Goal: Information Seeking & Learning: Learn about a topic

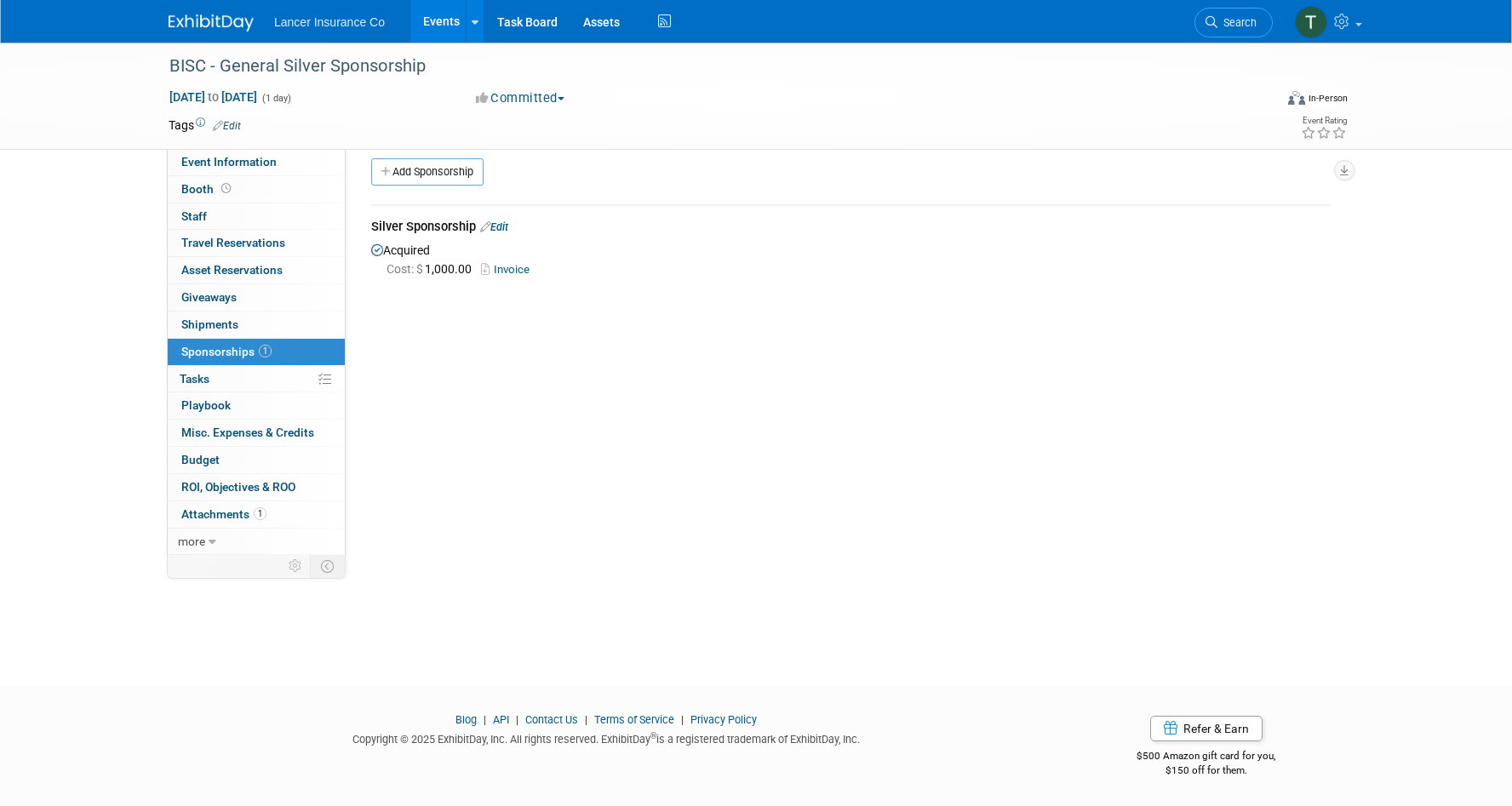
click at [441, 18] on link "Events" at bounding box center [441, 21] width 62 height 43
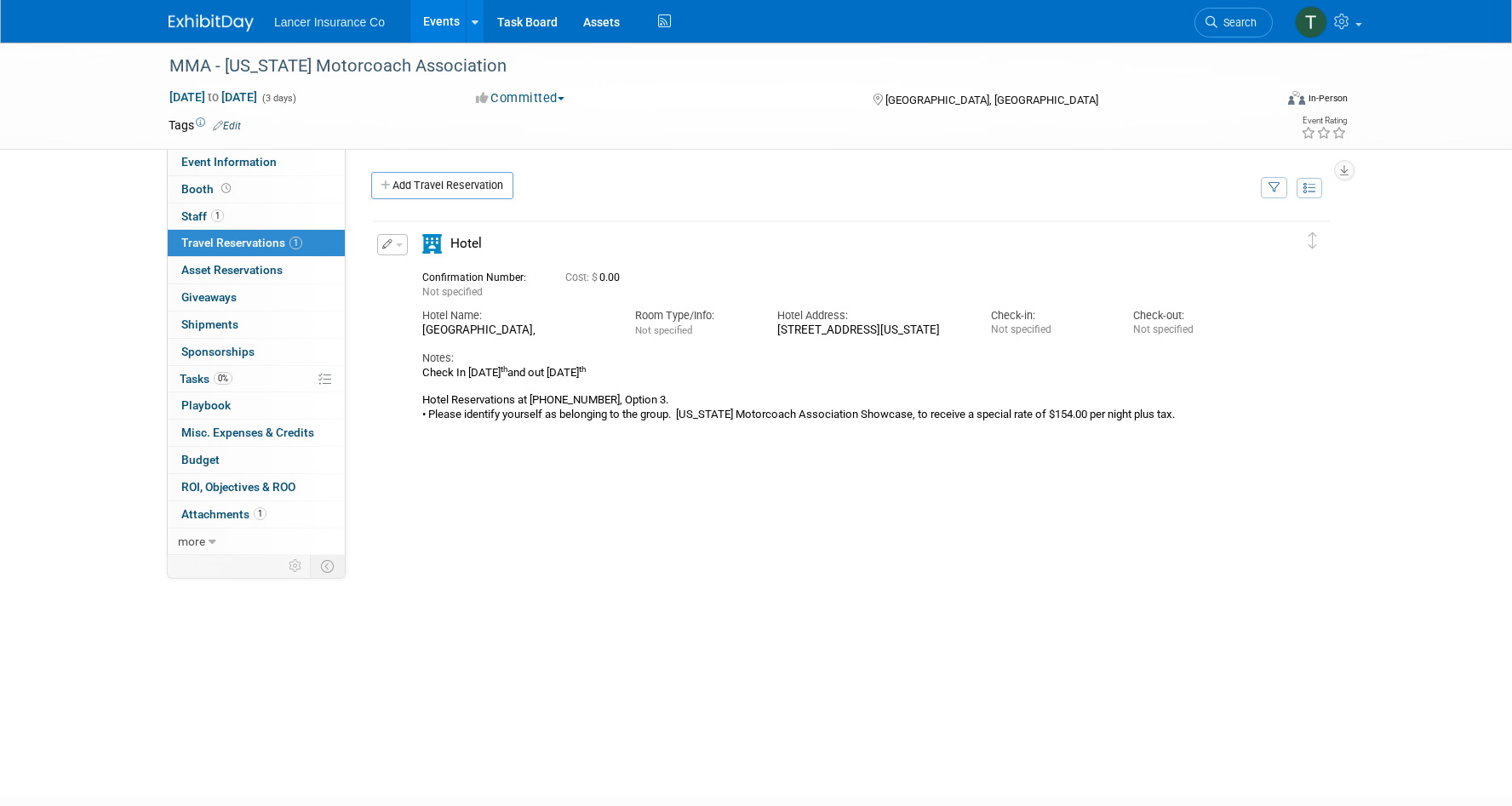
click at [442, 21] on link "Events" at bounding box center [441, 21] width 62 height 43
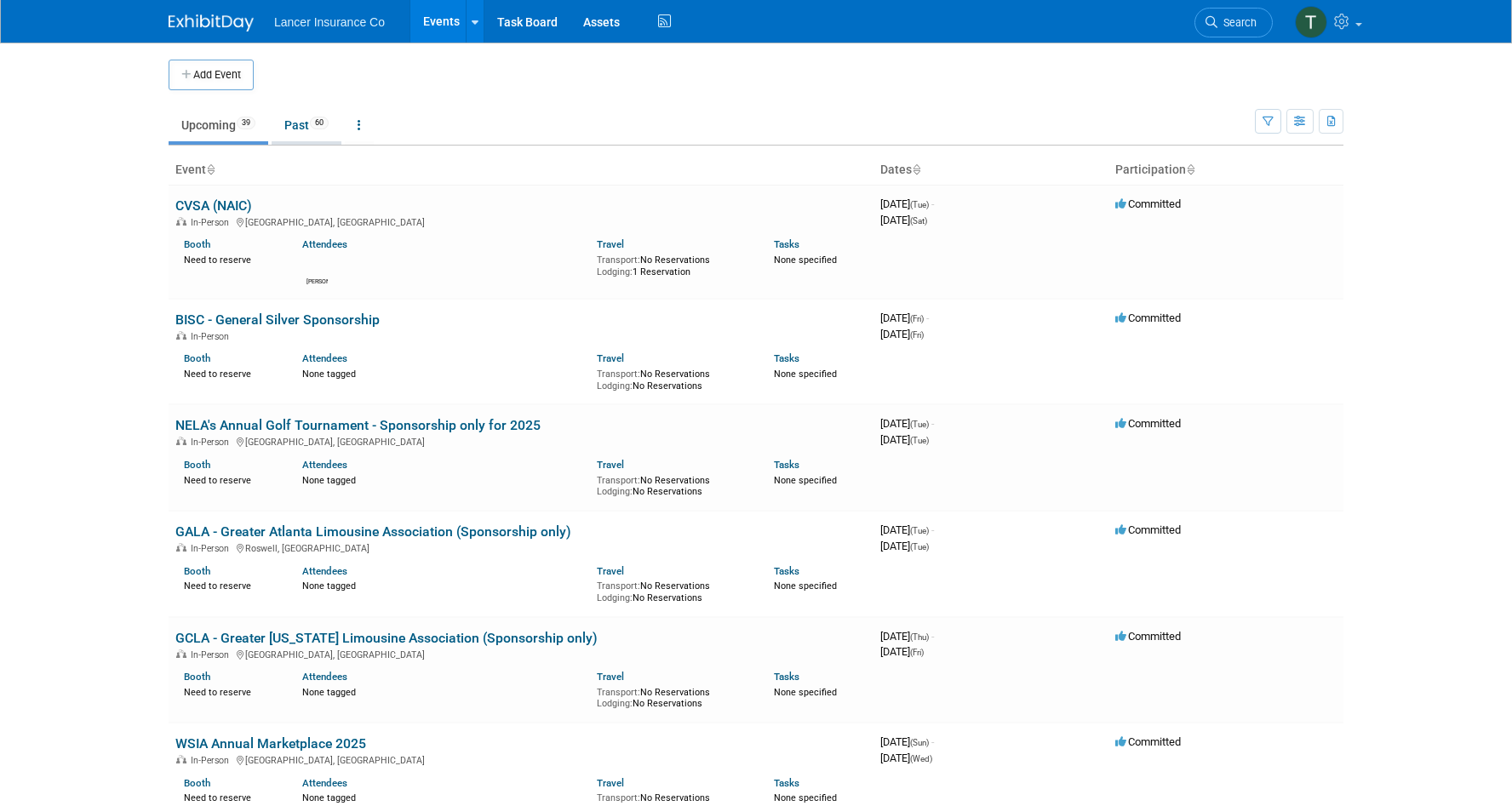
click at [300, 127] on link "Past 60" at bounding box center [307, 125] width 70 height 32
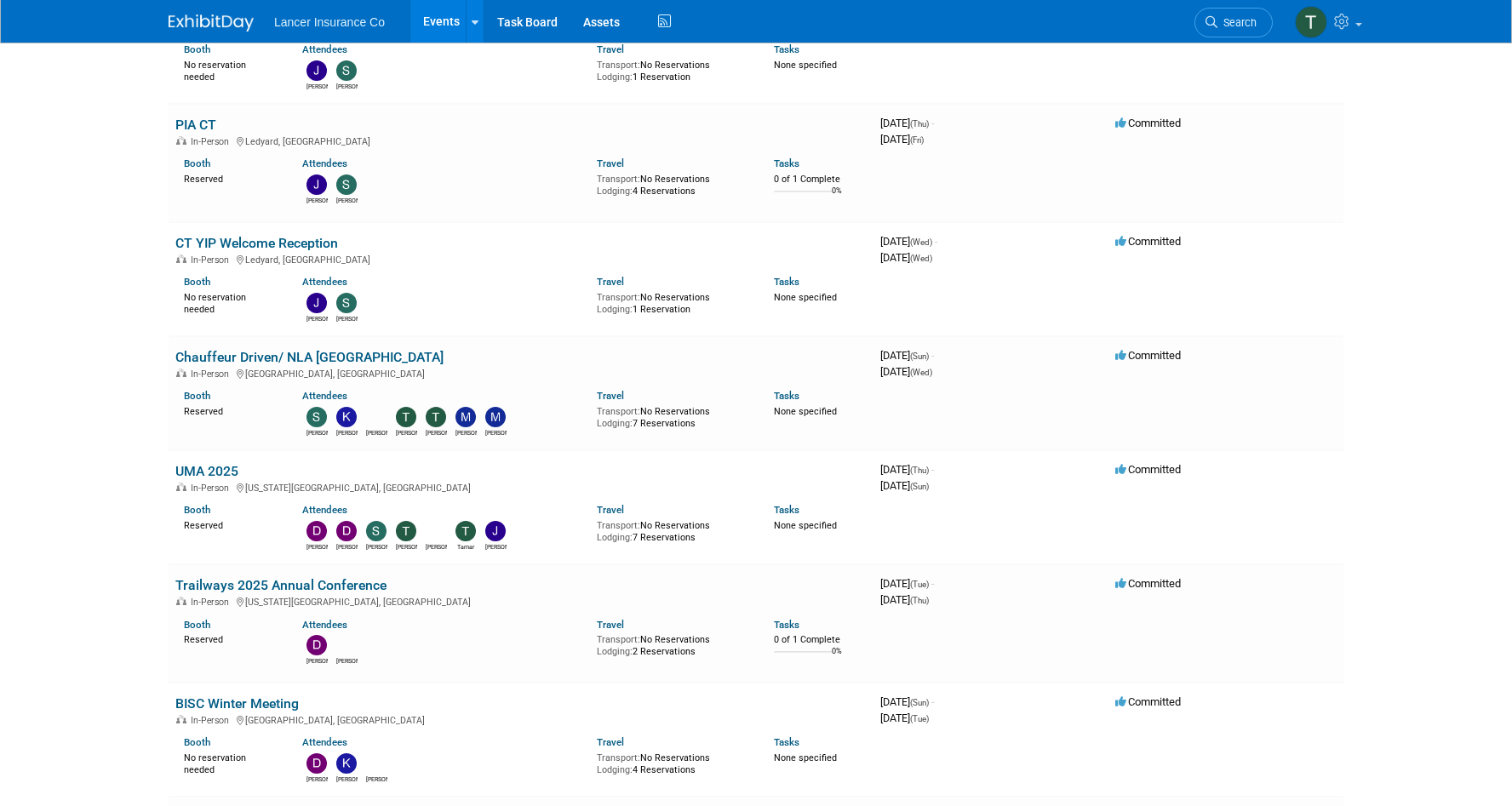
scroll to position [4418, 0]
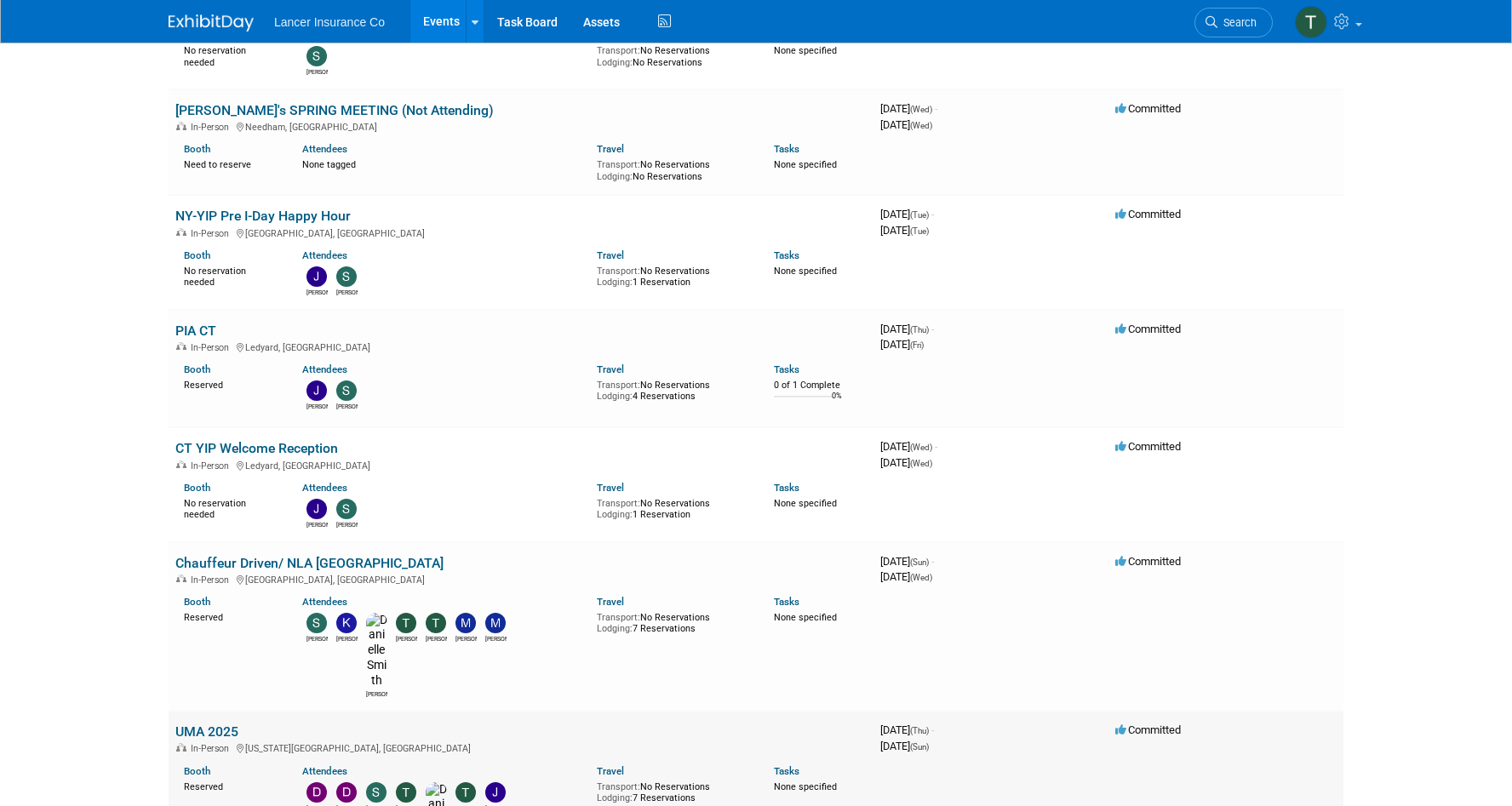
click at [221, 724] on link "UMA 2025" at bounding box center [206, 732] width 63 height 16
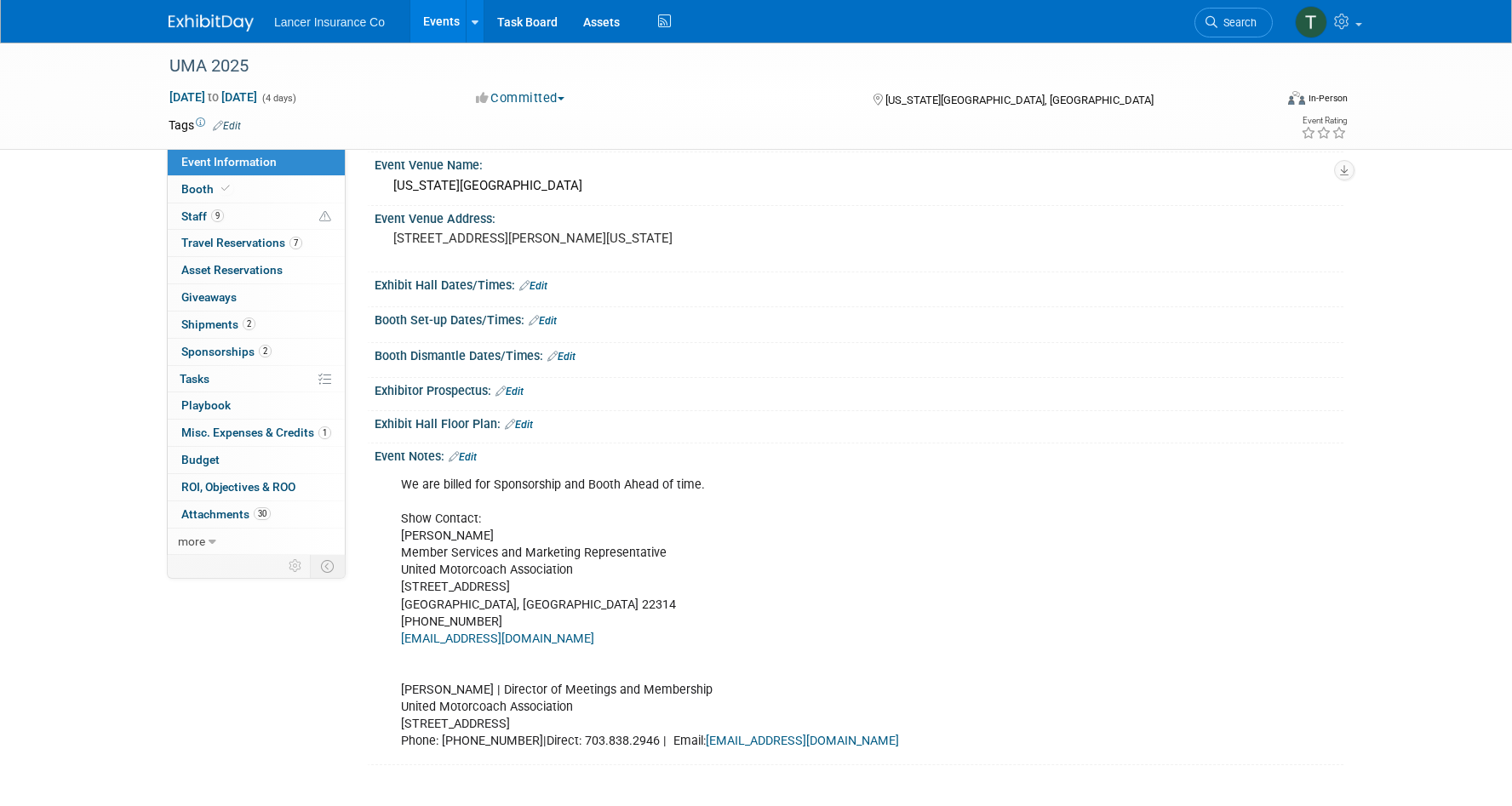
scroll to position [123, 0]
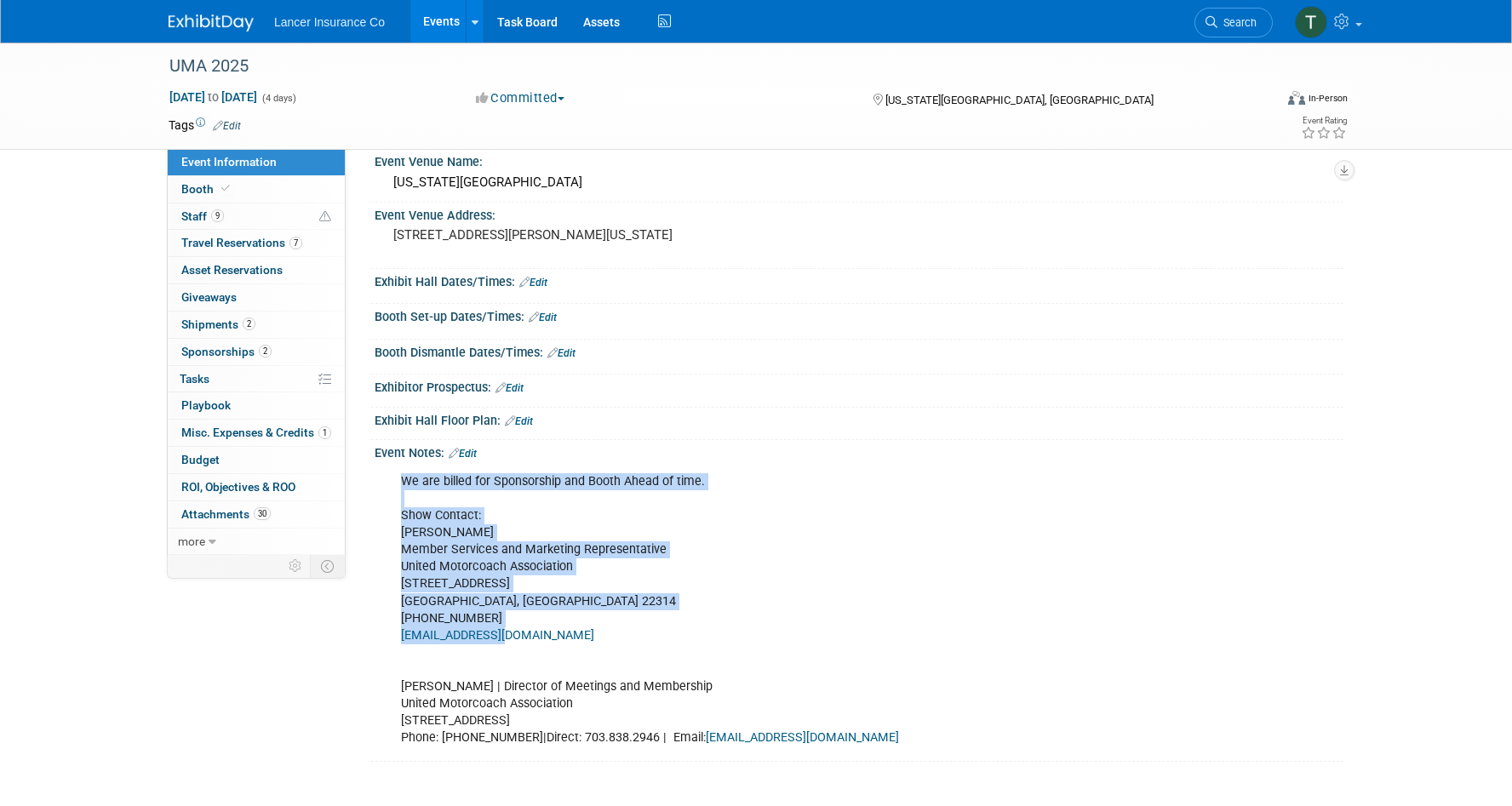
drag, startPoint x: 532, startPoint y: 636, endPoint x: 387, endPoint y: 642, distance: 144.9
click at [387, 642] on div "We are billed for Sponsorship and Booth Ahead of time. Show Contact: [PERSON_NA…" at bounding box center [859, 609] width 969 height 296
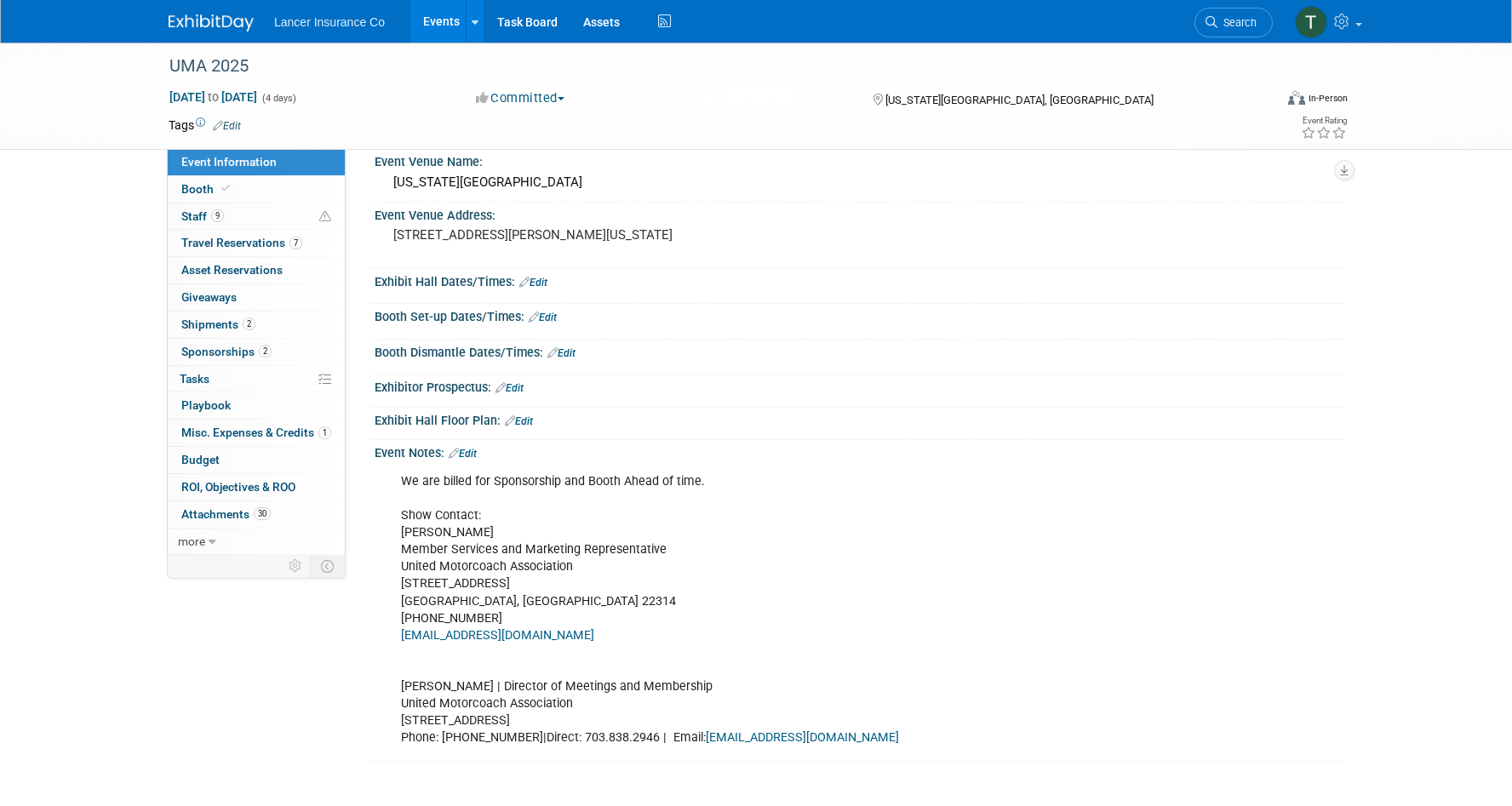
click at [387, 642] on div "We are billed for Sponsorship and Booth Ahead of time. Show Contact: [PERSON_NA…" at bounding box center [859, 609] width 969 height 296
drag, startPoint x: 534, startPoint y: 631, endPoint x: 398, endPoint y: 637, distance: 136.4
click at [398, 637] on div "We are billed for Sponsorship and Booth Ahead of time. Show Contact: [PERSON_NA…" at bounding box center [772, 610] width 767 height 290
click at [211, 352] on span "Sponsorships 2" at bounding box center [226, 352] width 90 height 14
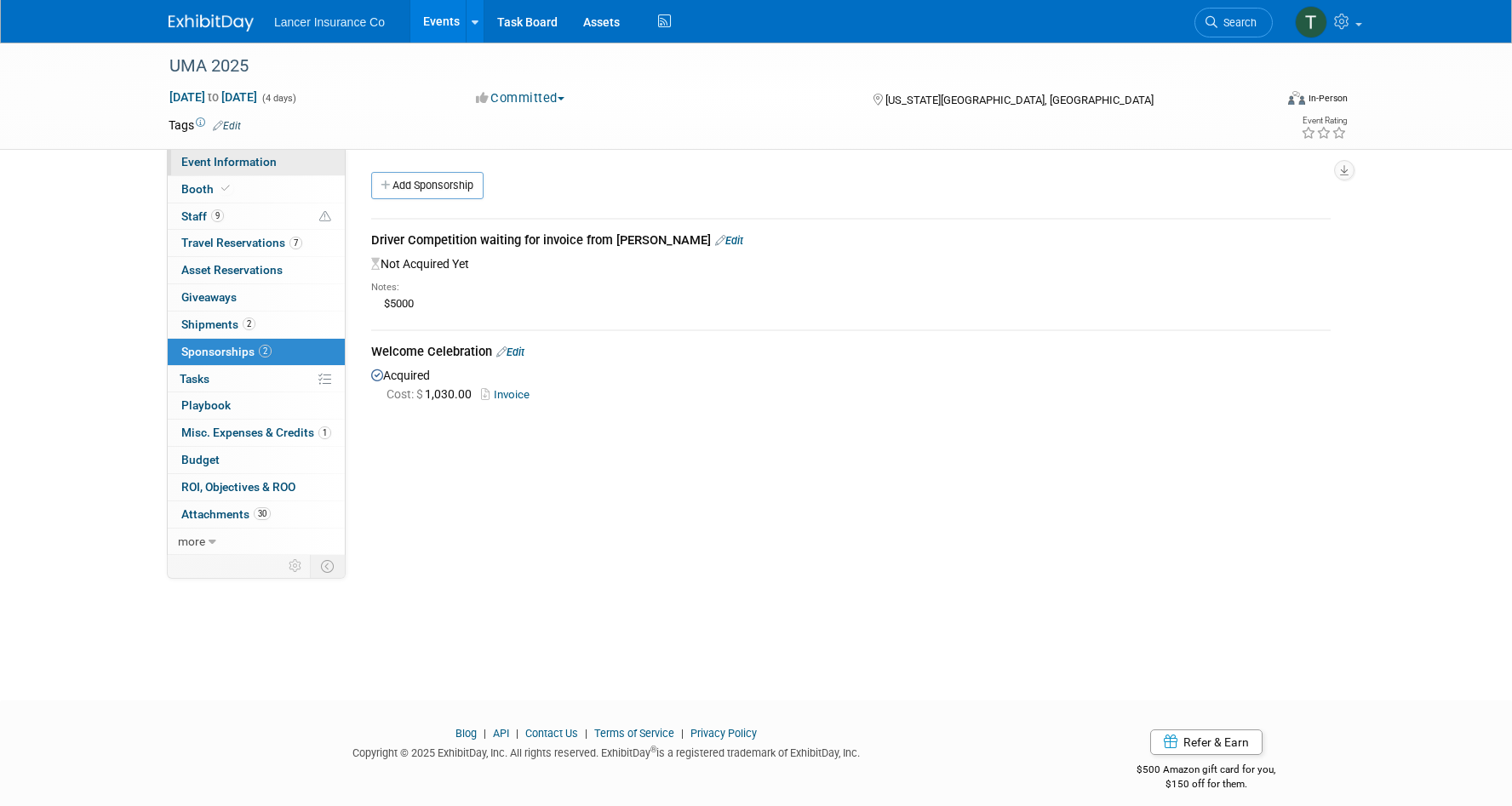
click at [215, 156] on span "Event Information" at bounding box center [228, 162] width 95 height 14
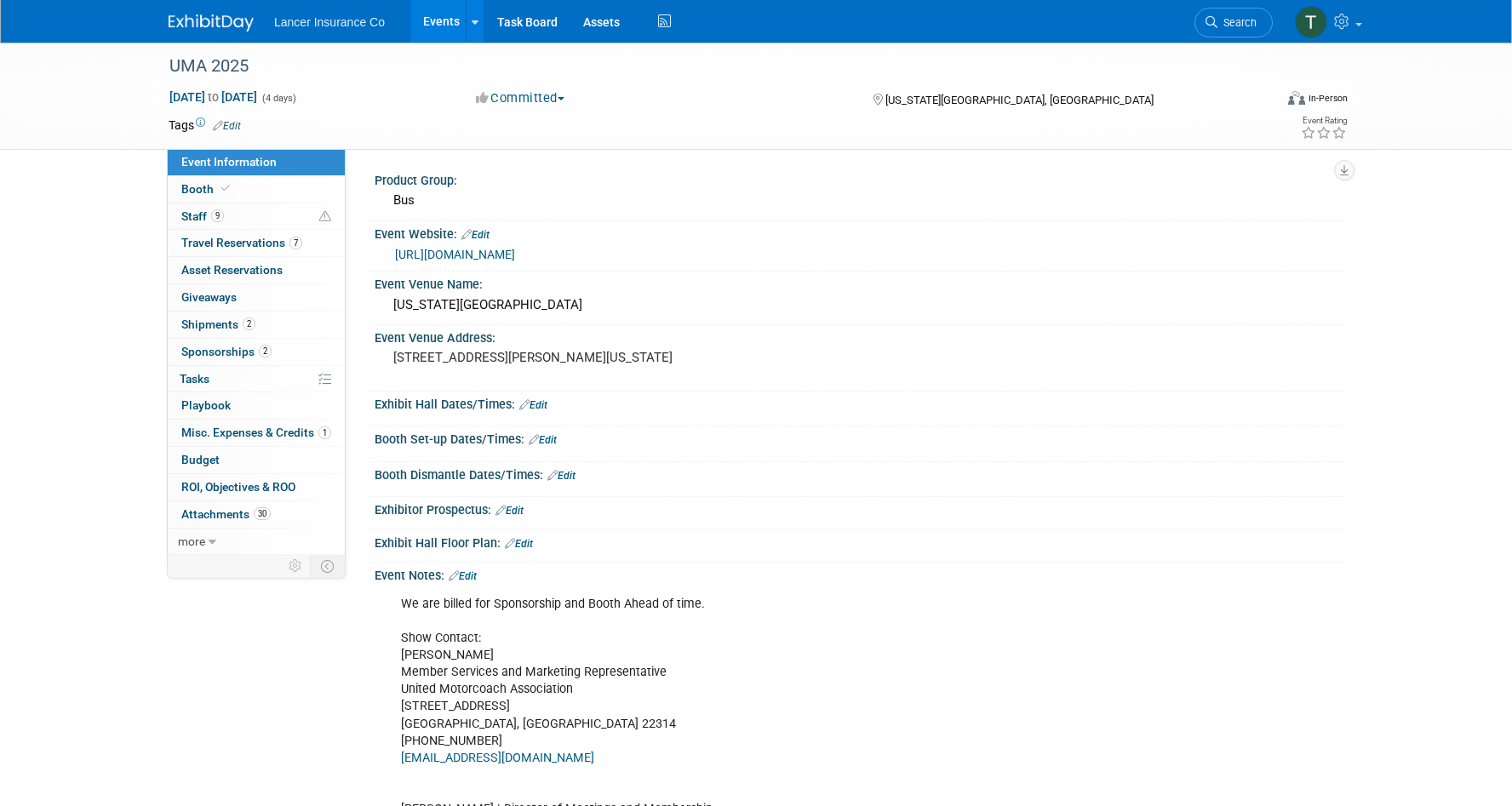
click at [460, 258] on link "https://motorcoachexpo.com/" at bounding box center [455, 255] width 120 height 14
click at [211, 357] on span "Sponsorships 2" at bounding box center [226, 352] width 90 height 14
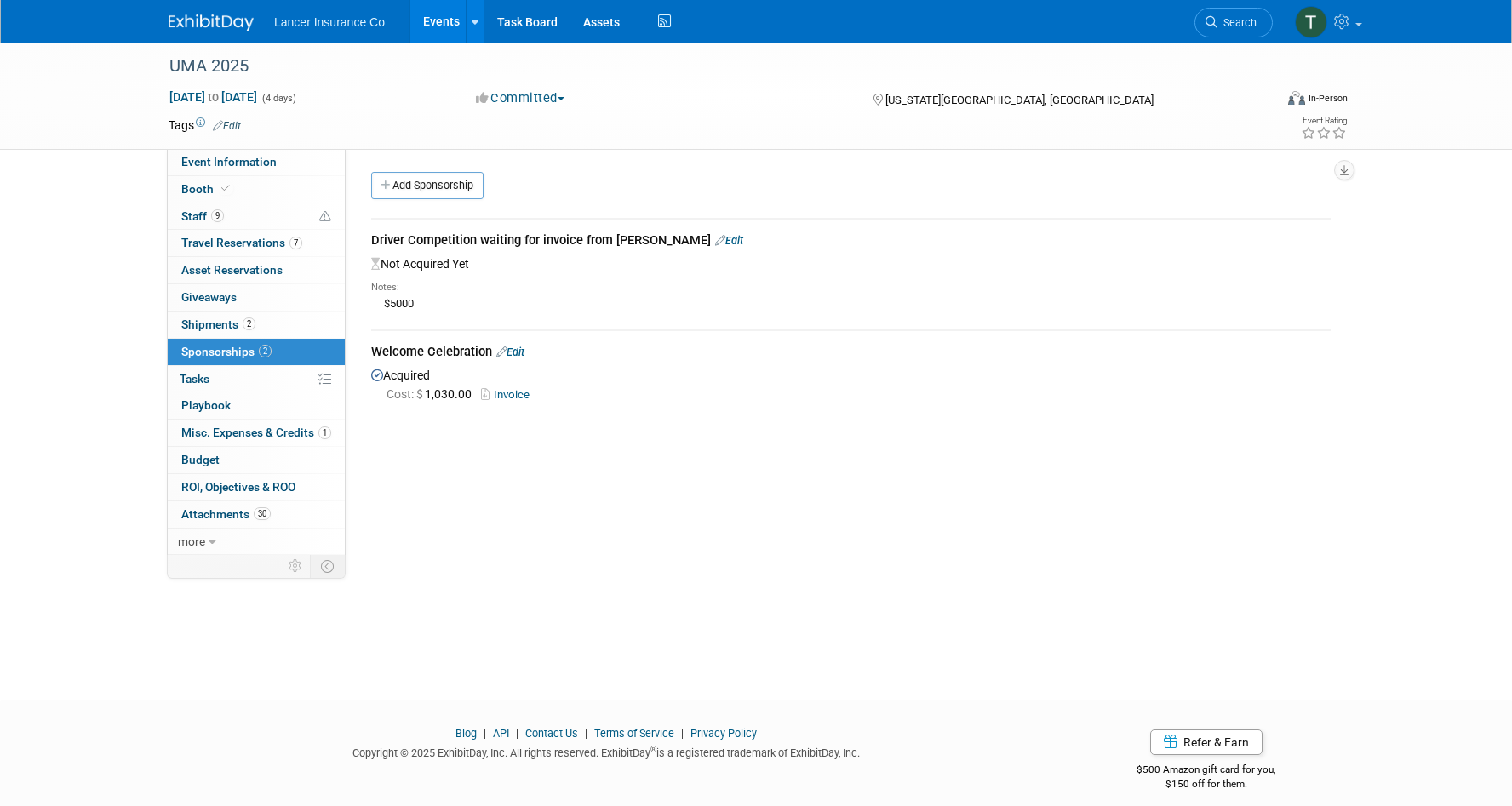
drag, startPoint x: 371, startPoint y: 353, endPoint x: 492, endPoint y: 349, distance: 121.0
click at [492, 349] on div "Welcome Celebration Edit" at bounding box center [851, 353] width 960 height 21
copy div "Welcome Celebration"
